Goal: Information Seeking & Learning: Learn about a topic

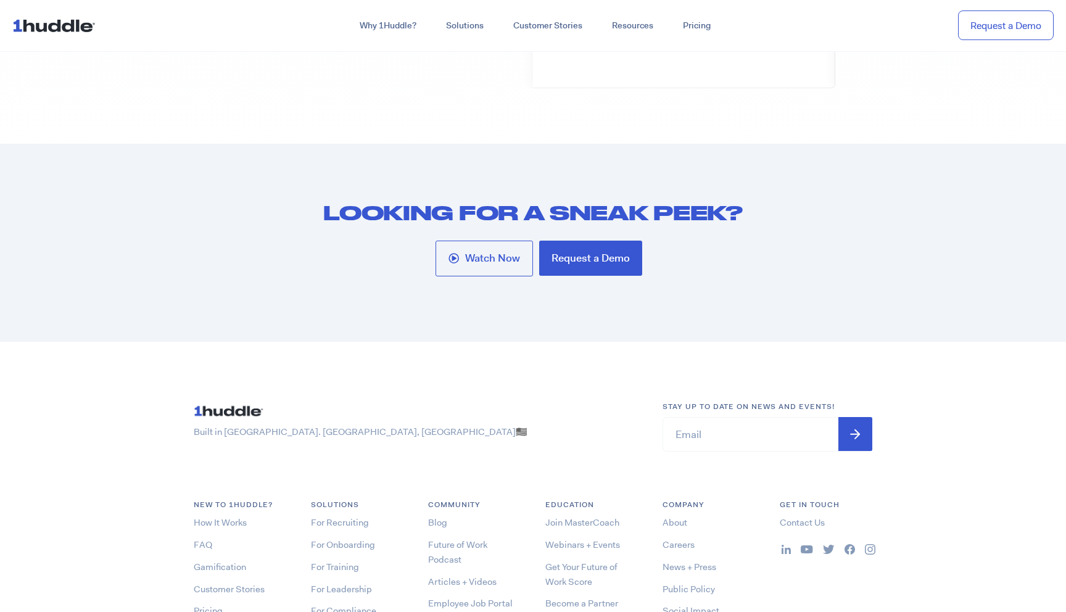
scroll to position [6639, 0]
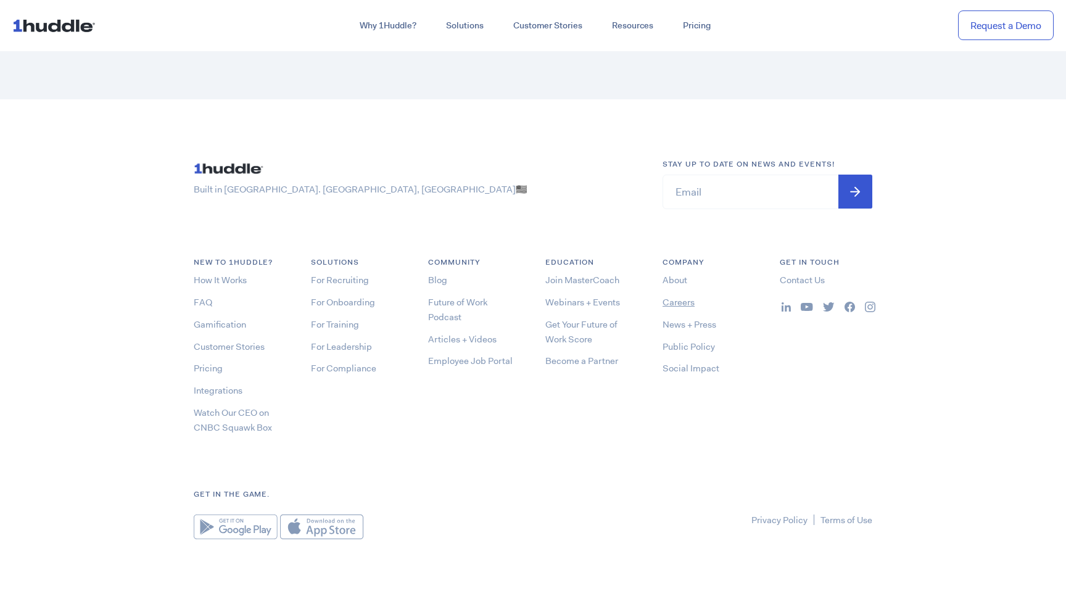
click at [670, 305] on link "Careers" at bounding box center [679, 302] width 32 height 12
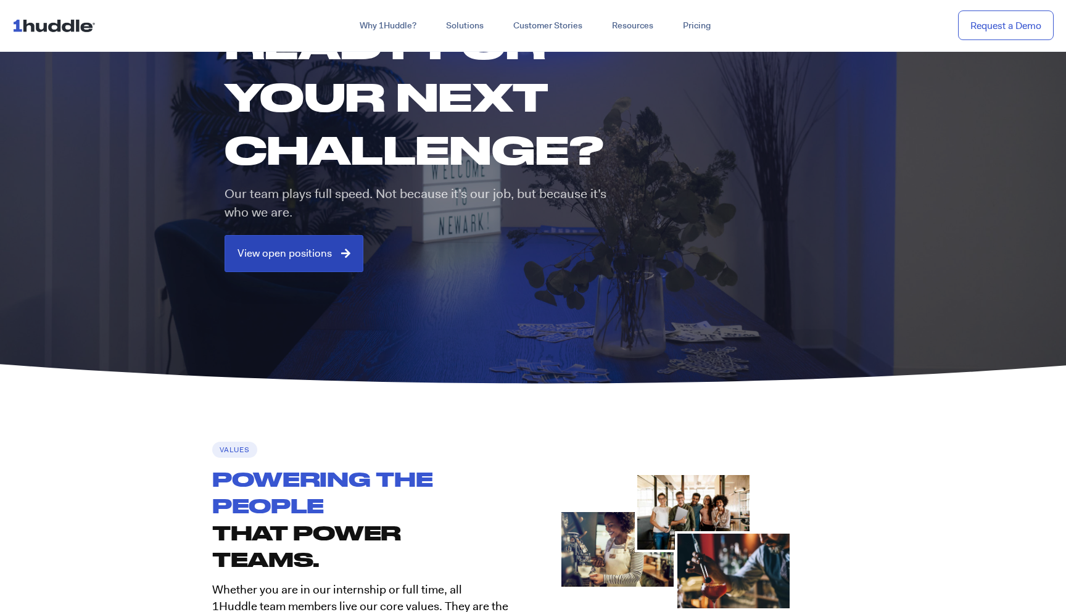
click at [325, 264] on link "View open positions" at bounding box center [294, 253] width 139 height 37
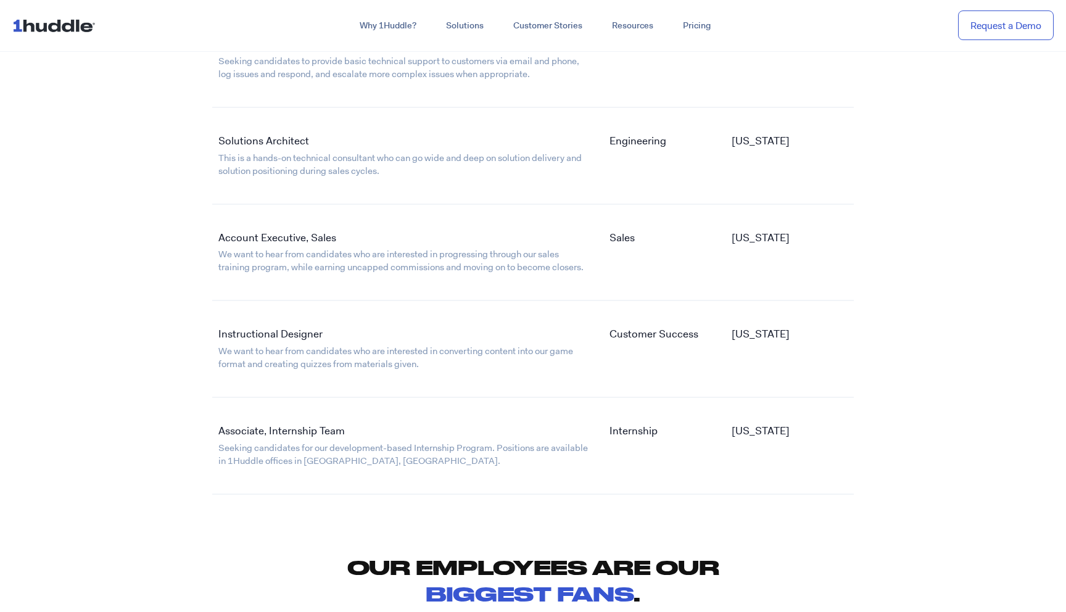
scroll to position [2352, 0]
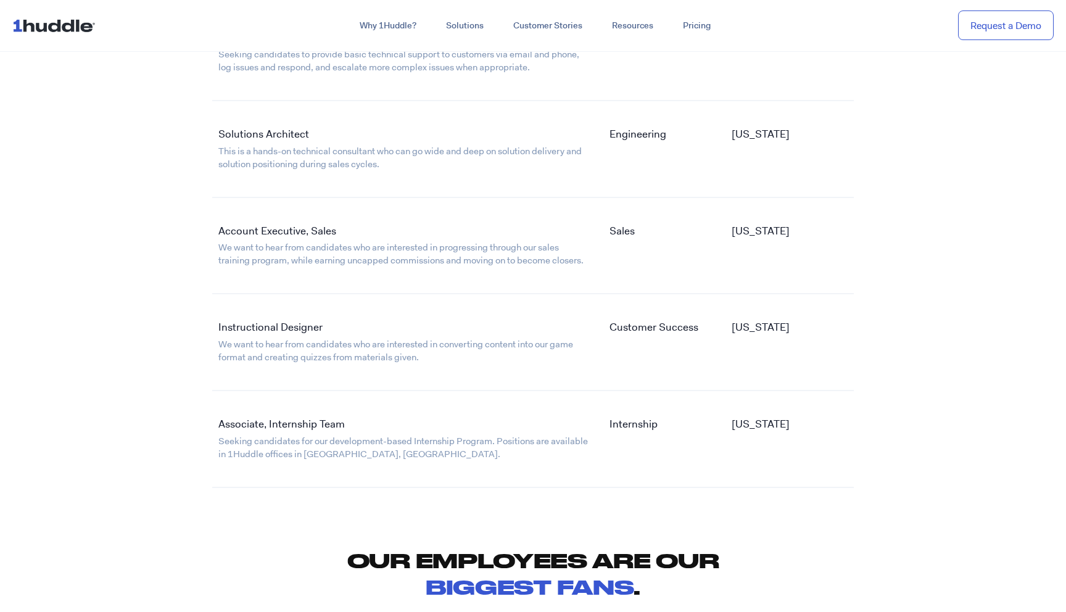
click at [331, 425] on link "Associate, Internship Team" at bounding box center [281, 424] width 126 height 14
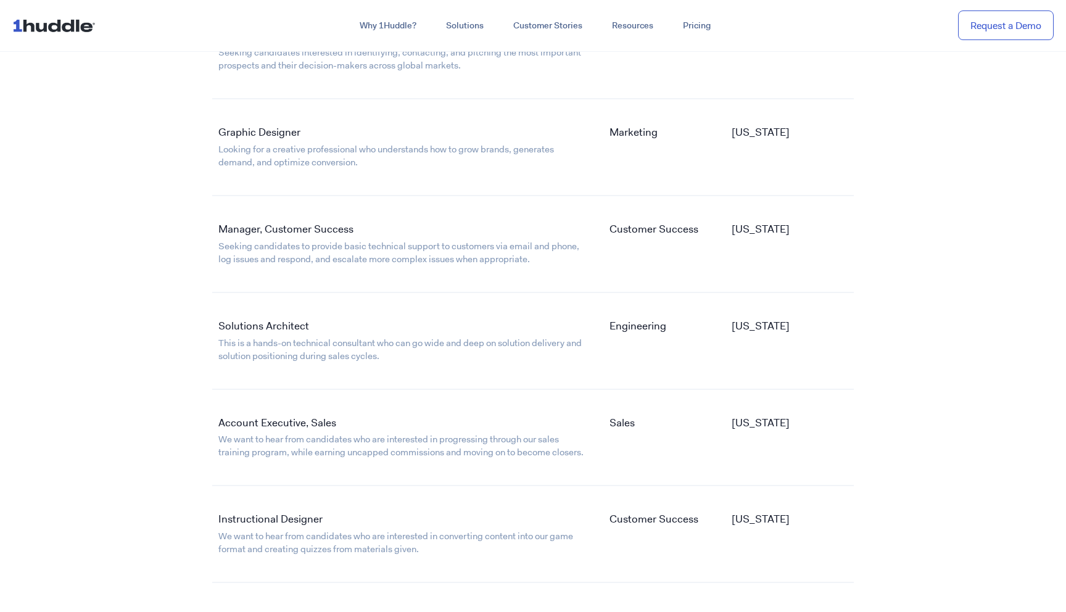
scroll to position [2164, 0]
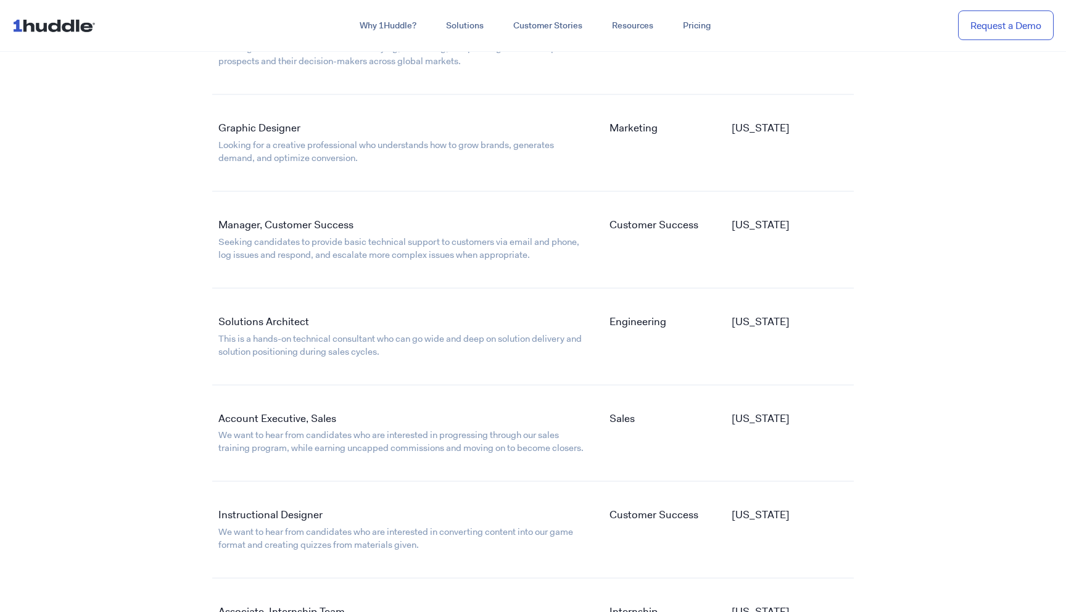
click at [286, 322] on link "Solutions Architect" at bounding box center [263, 322] width 91 height 14
